Goal: Navigation & Orientation: Find specific page/section

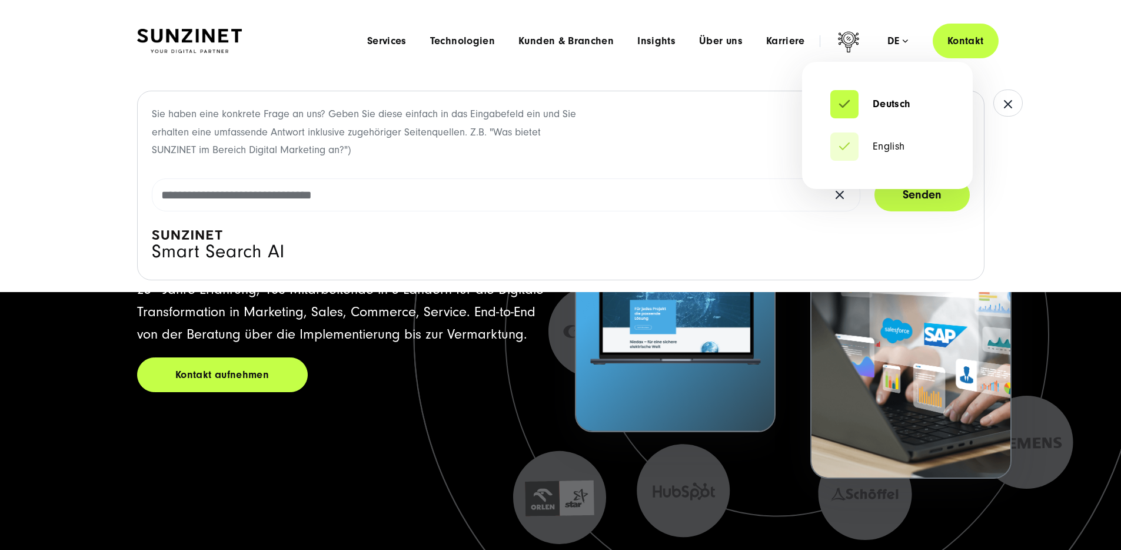
click at [892, 38] on div "de" at bounding box center [898, 41] width 21 height 12
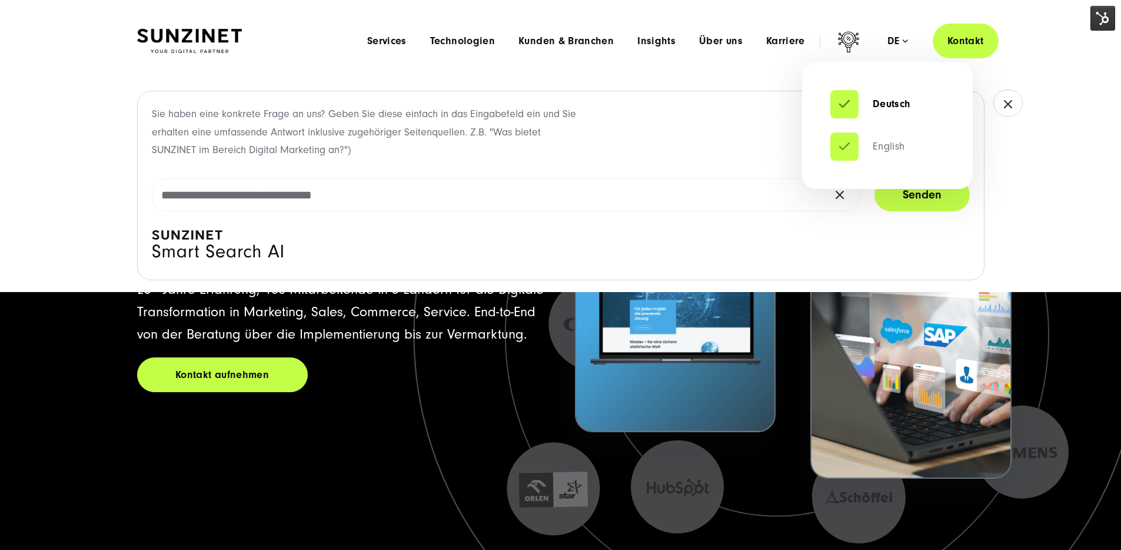
click at [891, 142] on link "English" at bounding box center [867, 147] width 75 height 12
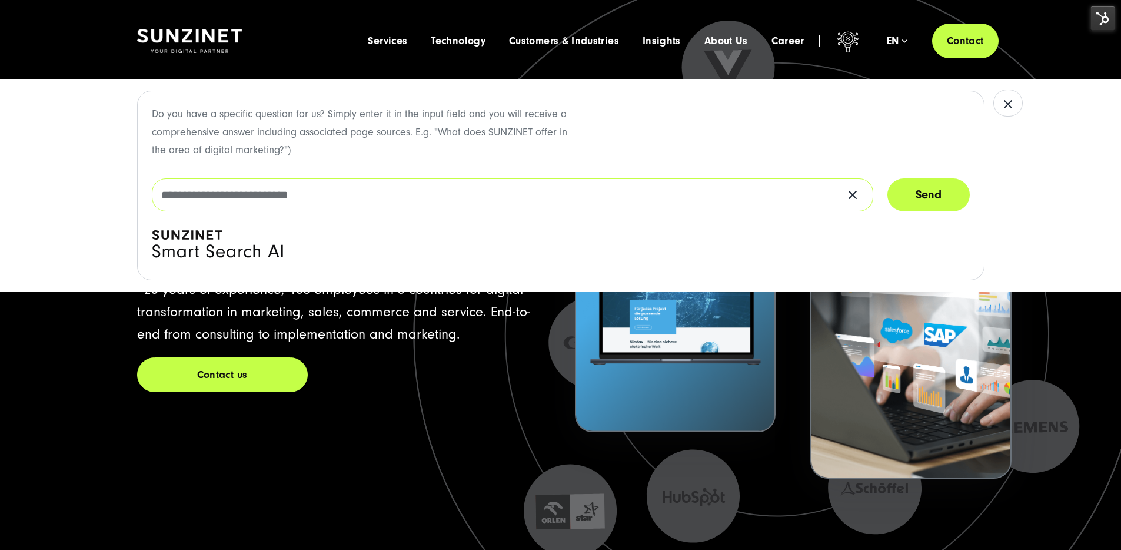
click at [263, 191] on input "text" at bounding box center [513, 194] width 722 height 33
